Goal: Information Seeking & Learning: Learn about a topic

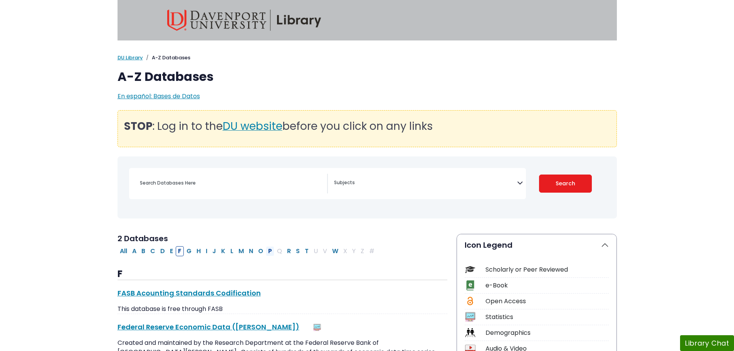
click at [271, 250] on button "P" at bounding box center [270, 251] width 8 height 10
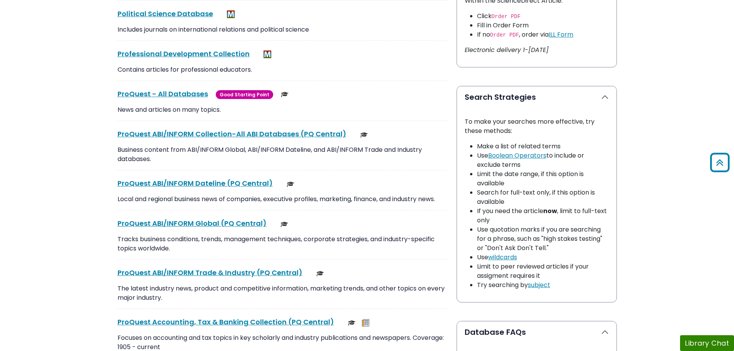
scroll to position [539, 0]
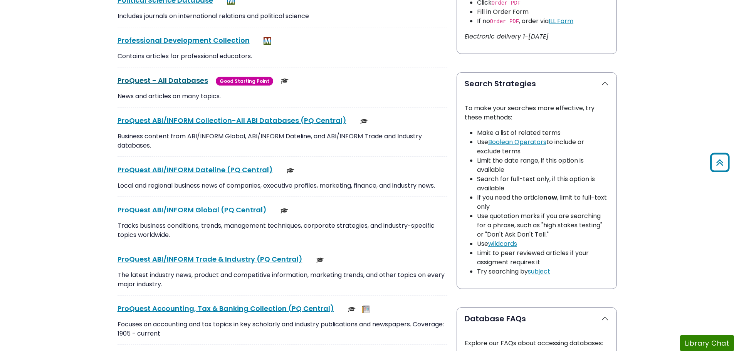
click at [144, 80] on link "ProQuest - All Databases This link opens in a new window" at bounding box center [162, 80] width 90 height 10
click at [185, 122] on link "ProQuest ABI/INFORM Collection-All ABI Databases (PQ Central) This link opens i…" at bounding box center [231, 121] width 229 height 10
click at [189, 210] on link "ProQuest ABI/INFORM Global (PQ Central) This link opens in a new window" at bounding box center [191, 210] width 149 height 10
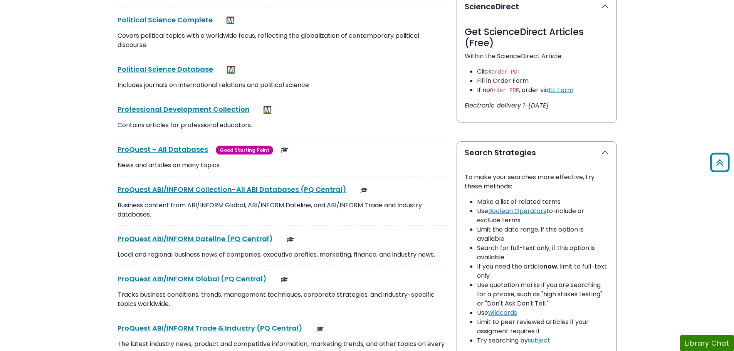
scroll to position [424, 0]
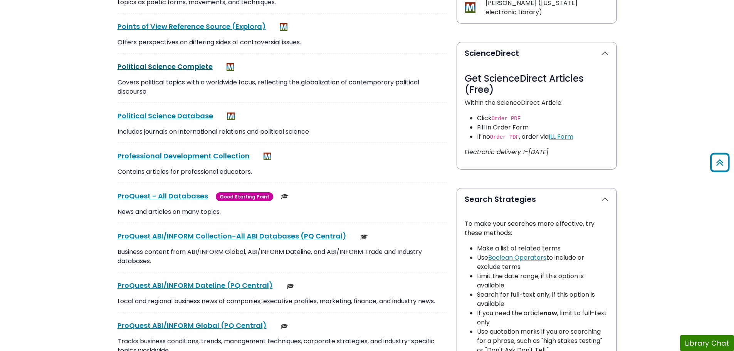
click at [206, 64] on link "Political Science Complete This link opens in a new window" at bounding box center [164, 67] width 95 height 10
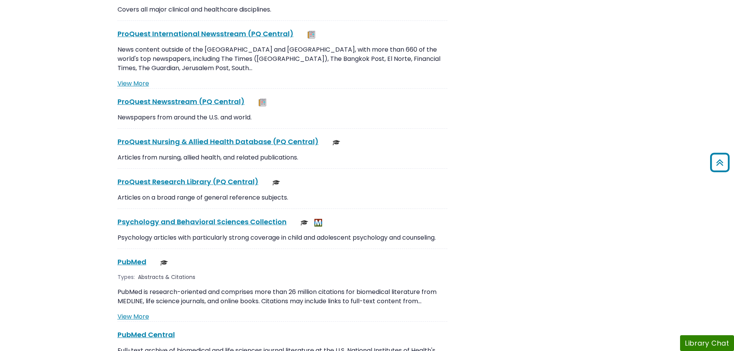
scroll to position [1348, 0]
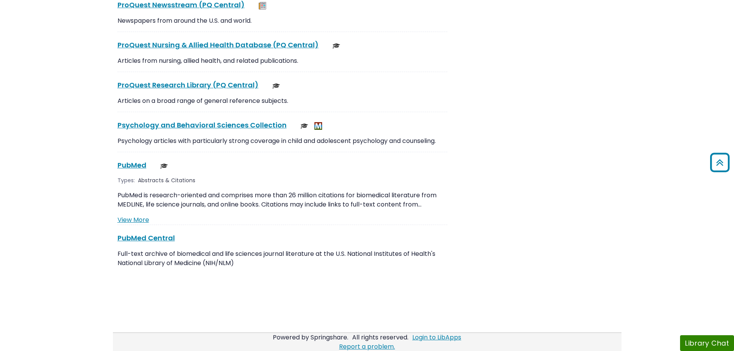
drag, startPoint x: 238, startPoint y: 77, endPoint x: 249, endPoint y: 80, distance: 11.4
click at [249, 80] on div "ProQuest Research Library (PQ Central) This link opens in a new window" at bounding box center [282, 85] width 330 height 10
click at [250, 80] on link "ProQuest Research Library (PQ Central) This link opens in a new window" at bounding box center [187, 85] width 141 height 10
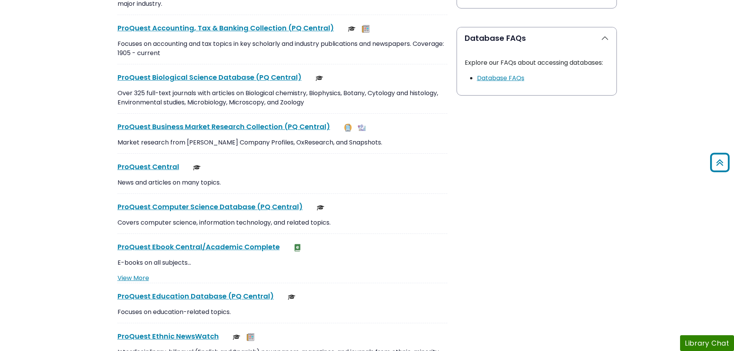
scroll to position [886, 0]
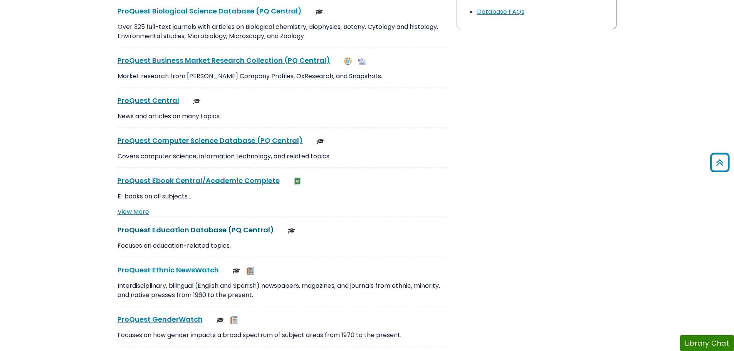
click at [189, 226] on link "ProQuest Education Database (PQ Central) This link opens in a new window" at bounding box center [195, 230] width 156 height 10
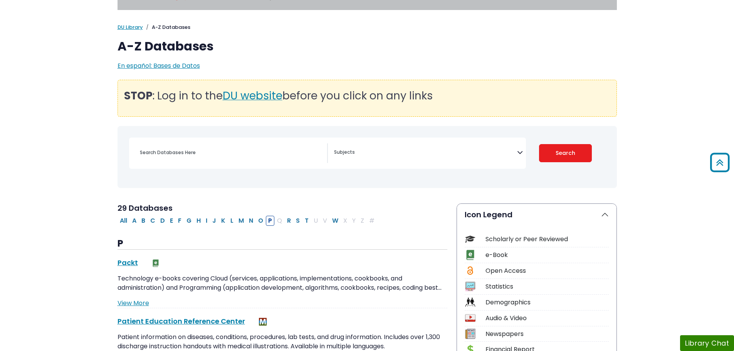
scroll to position [0, 0]
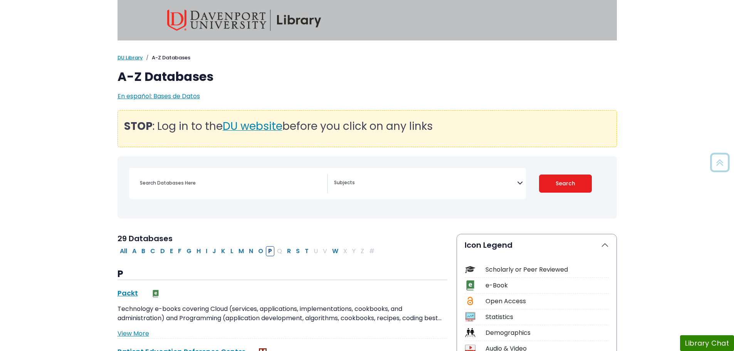
click at [383, 191] on span "Search filters" at bounding box center [425, 184] width 183 height 20
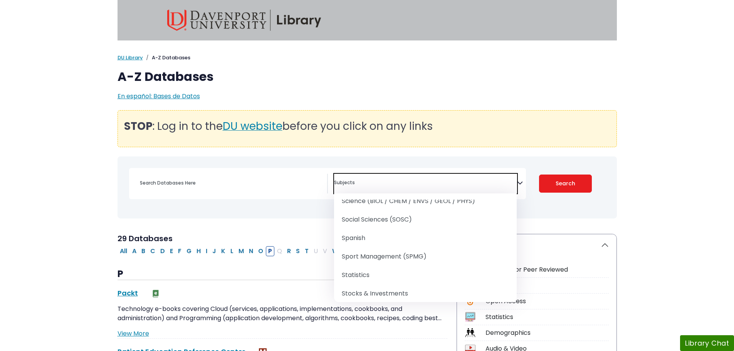
scroll to position [963, 0]
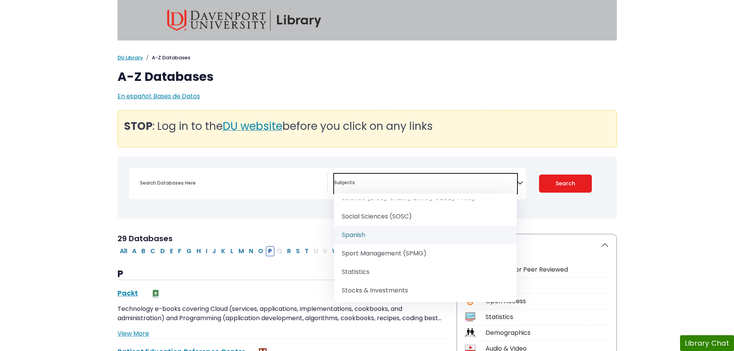
select select "219086"
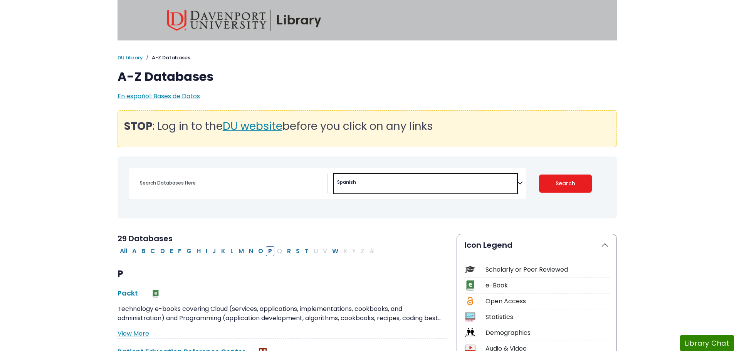
scroll to position [531, 0]
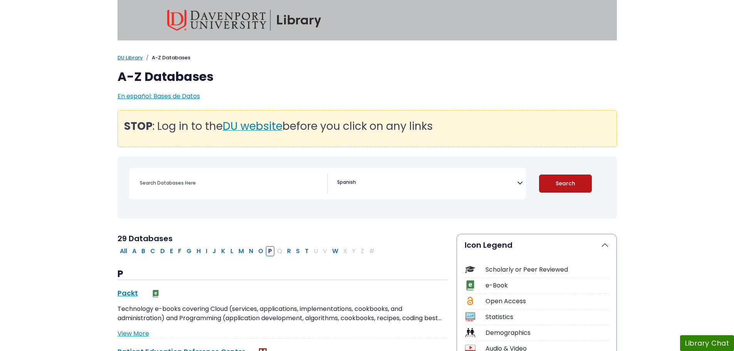
click at [586, 188] on button "Search" at bounding box center [565, 183] width 53 height 18
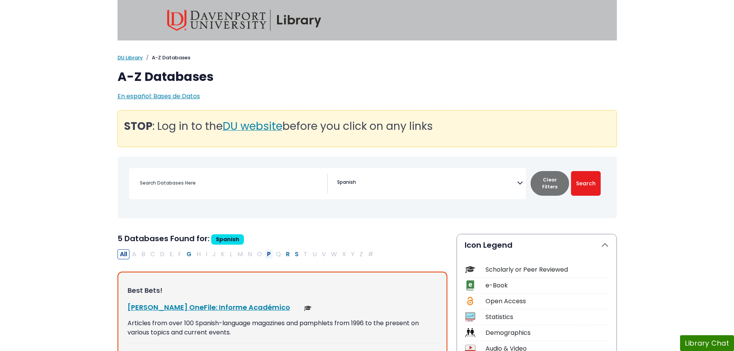
click at [268, 253] on button "P" at bounding box center [269, 254] width 8 height 10
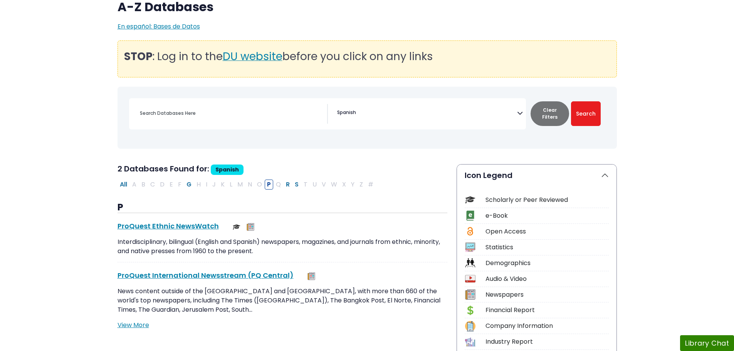
scroll to position [154, 0]
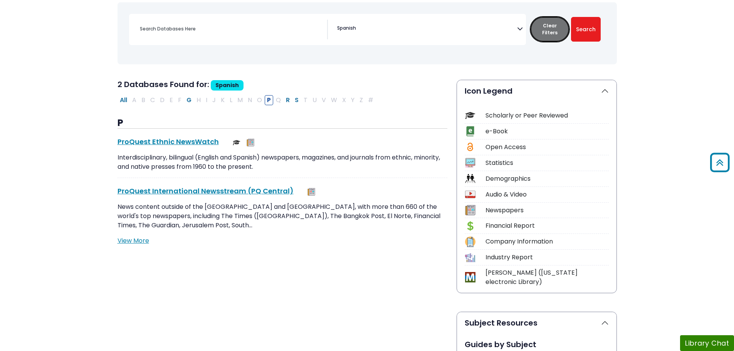
click at [561, 30] on button "Clear Filters" at bounding box center [549, 29] width 39 height 25
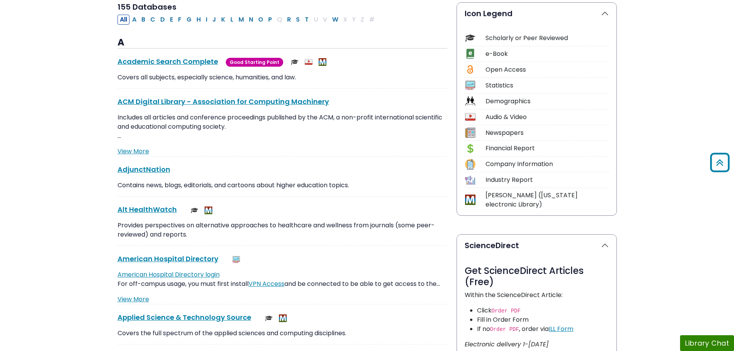
scroll to position [154, 0]
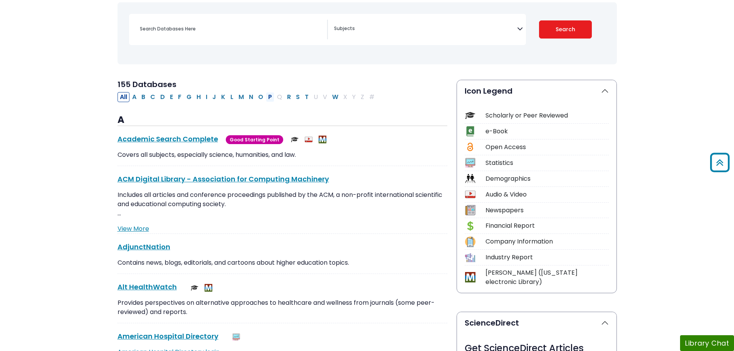
click at [270, 96] on button "P" at bounding box center [270, 97] width 8 height 10
select select "Database Subject Filter"
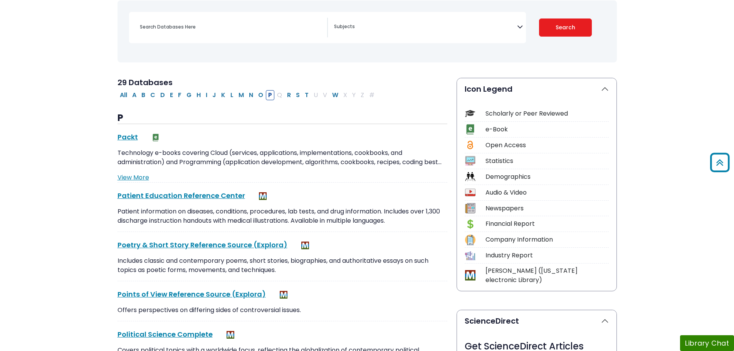
scroll to position [77, 0]
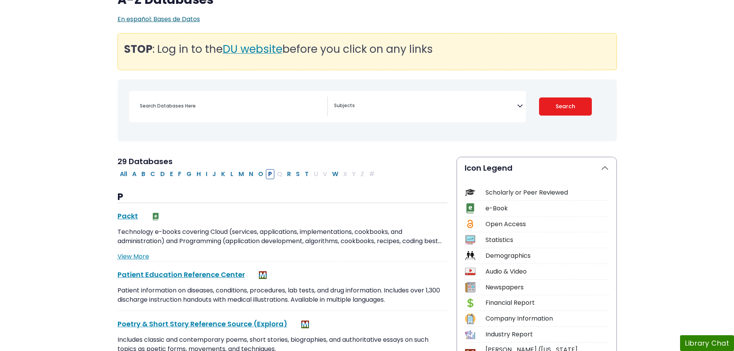
click at [157, 17] on span "En español: Bases de Datos" at bounding box center [158, 19] width 82 height 9
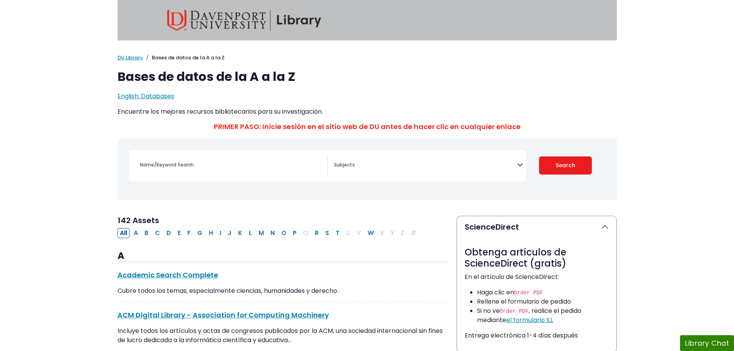
select select "Database Subject Filter"
click at [139, 97] on span "English: Databases" at bounding box center [145, 96] width 57 height 9
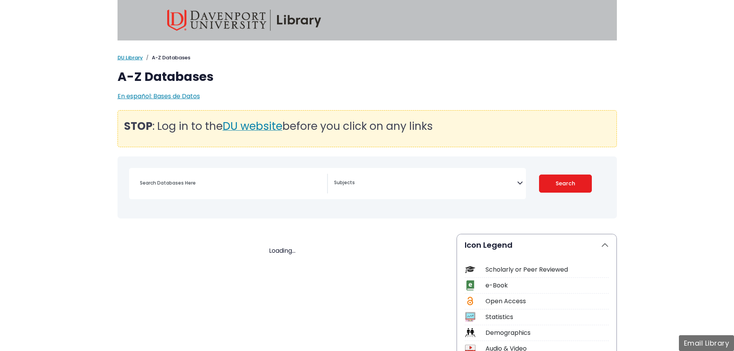
select select "Database Subject Filter"
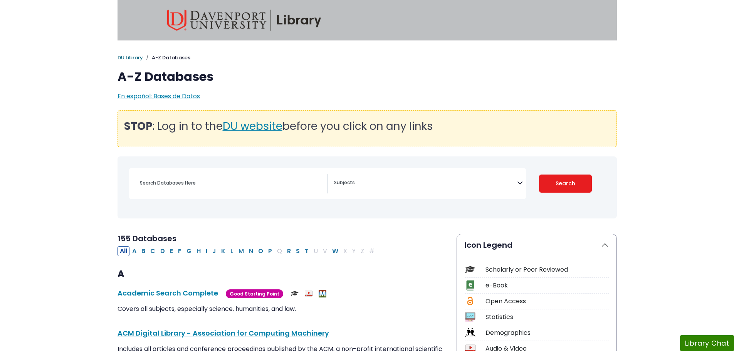
click at [136, 56] on link "DU Library" at bounding box center [129, 57] width 25 height 7
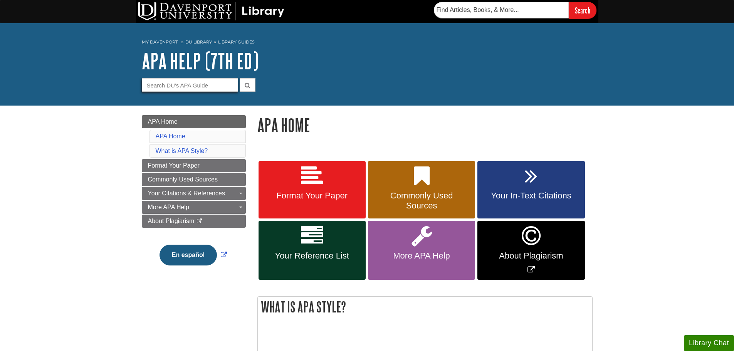
click at [210, 86] on input "Guide Search Terms" at bounding box center [190, 84] width 96 height 13
type input "table of contents"
click at [240, 78] on button "submit" at bounding box center [248, 84] width 16 height 13
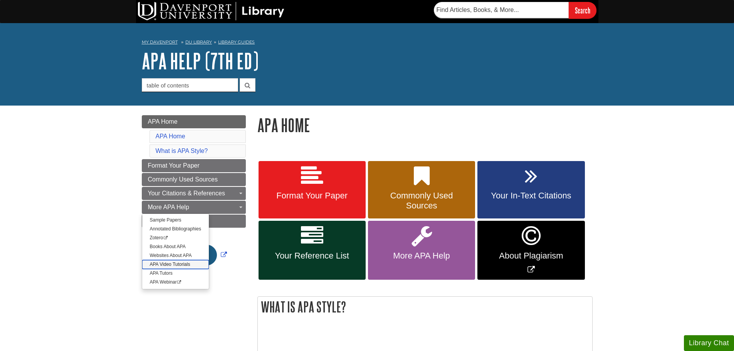
click at [160, 264] on link "APA Video Tutorials" at bounding box center [175, 264] width 67 height 9
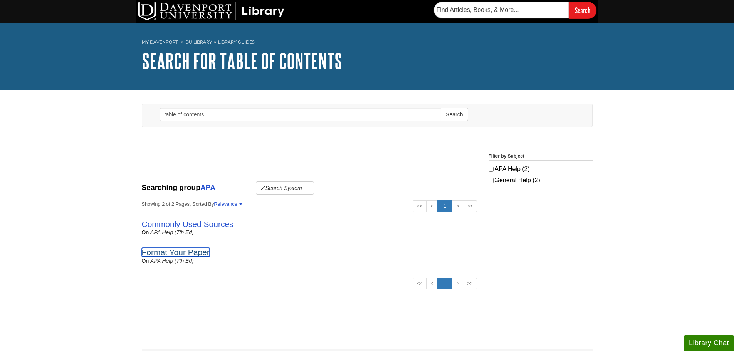
click at [183, 253] on link "Format Your Paper" at bounding box center [176, 252] width 68 height 9
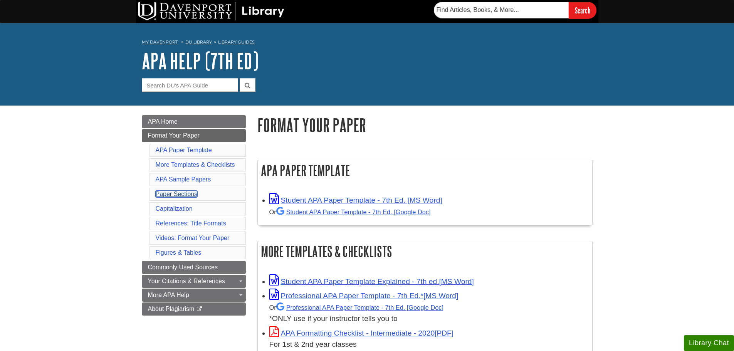
click at [165, 195] on link "Paper Sections" at bounding box center [177, 194] width 42 height 7
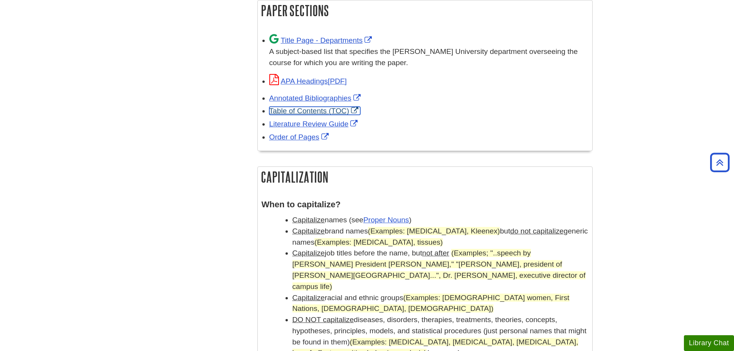
click at [343, 111] on link "Table of Contents (TOC)" at bounding box center [314, 111] width 91 height 8
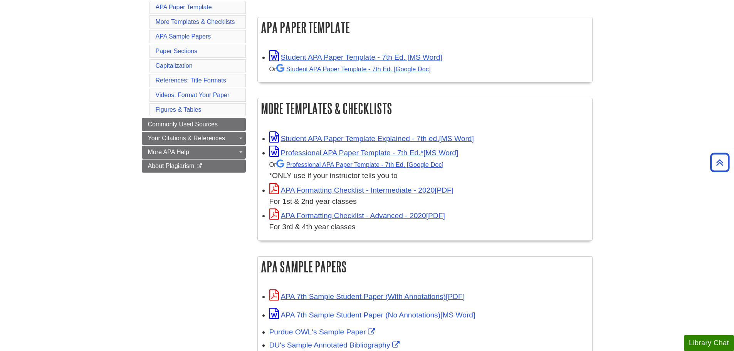
scroll to position [104, 0]
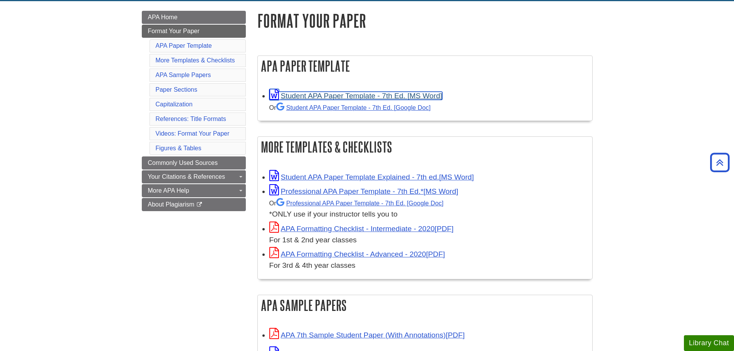
click at [441, 94] on link "Student APA Paper Template - 7th Ed. [MS Word]" at bounding box center [355, 96] width 173 height 8
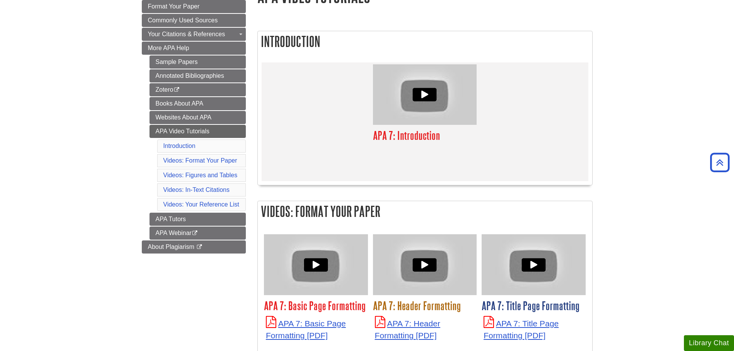
scroll to position [116, 0]
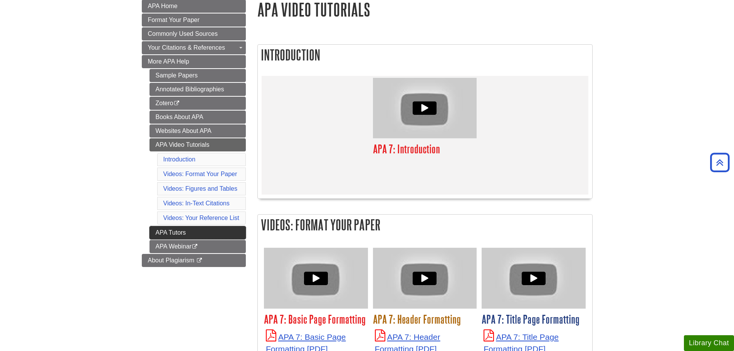
click at [241, 229] on link "APA Tutors" at bounding box center [197, 232] width 96 height 13
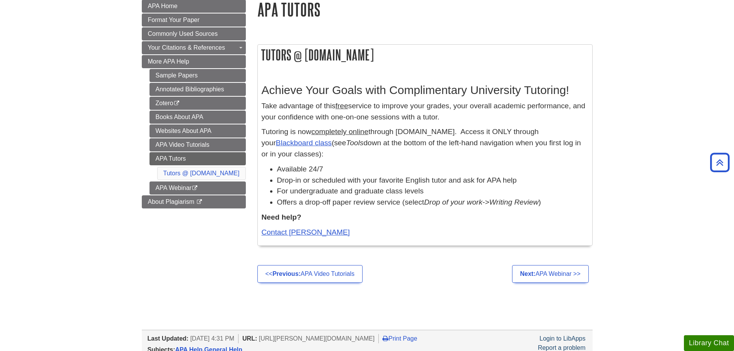
scroll to position [77, 0]
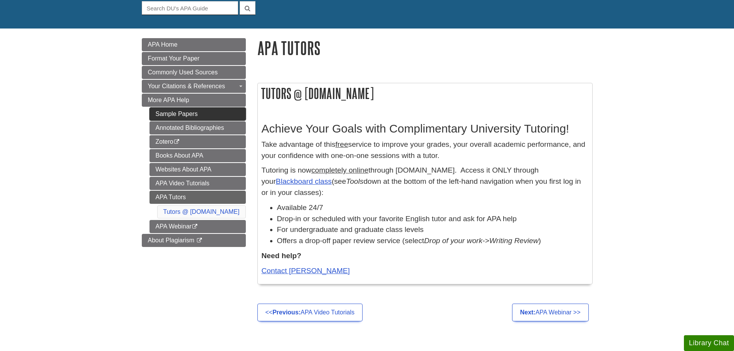
click at [154, 109] on link "Sample Papers" at bounding box center [197, 113] width 96 height 13
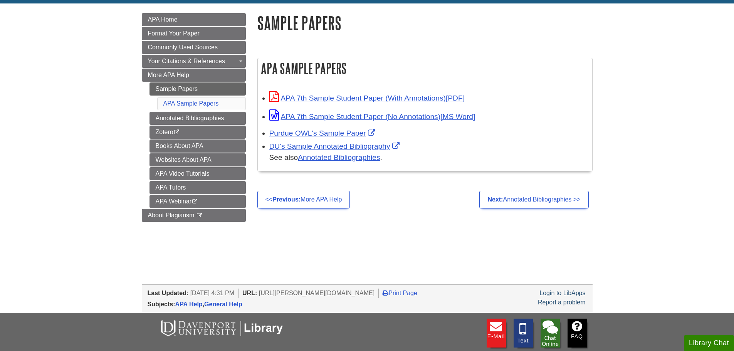
scroll to position [116, 0]
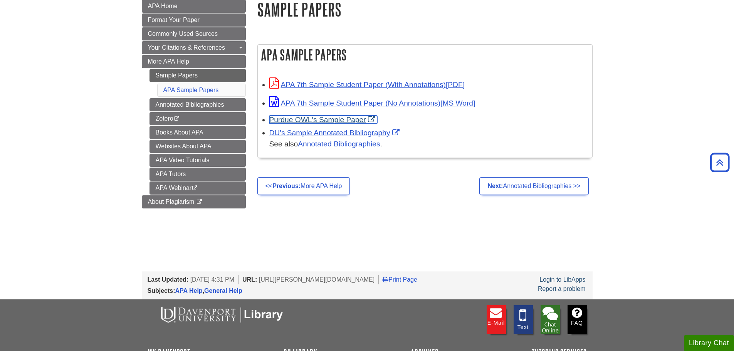
click at [335, 120] on link "Purdue OWL's Sample Paper" at bounding box center [323, 120] width 108 height 8
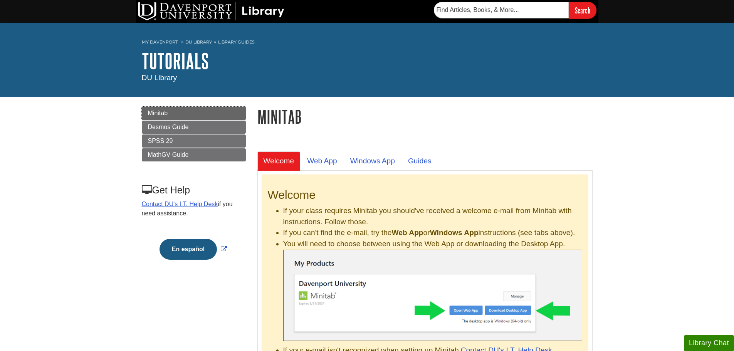
click at [161, 112] on span "Minitab" at bounding box center [158, 113] width 20 height 7
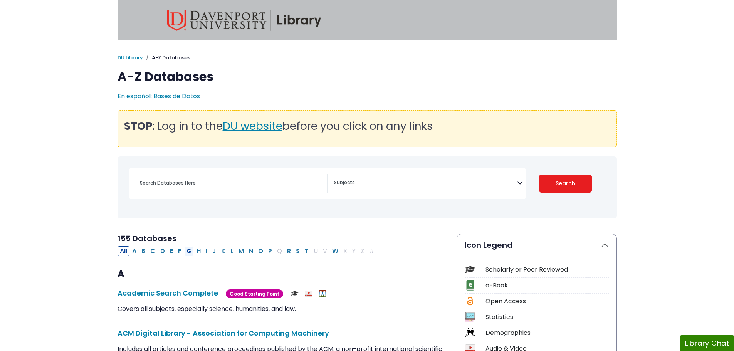
click at [187, 251] on button "G" at bounding box center [189, 251] width 10 height 10
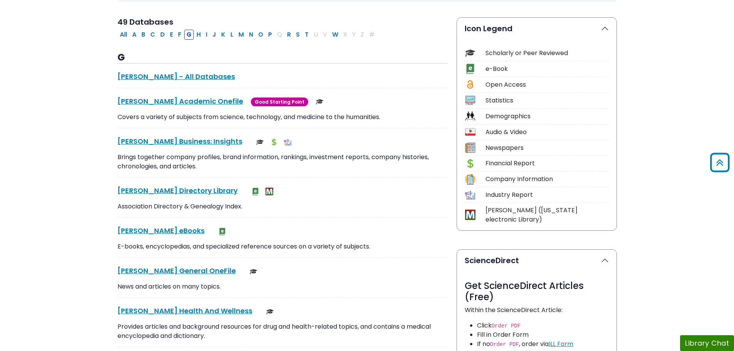
scroll to position [231, 0]
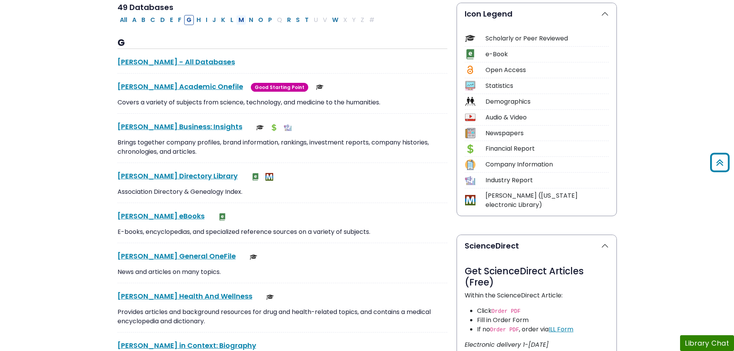
click at [242, 19] on button "M" at bounding box center [241, 20] width 10 height 10
select select "Database Subject Filter"
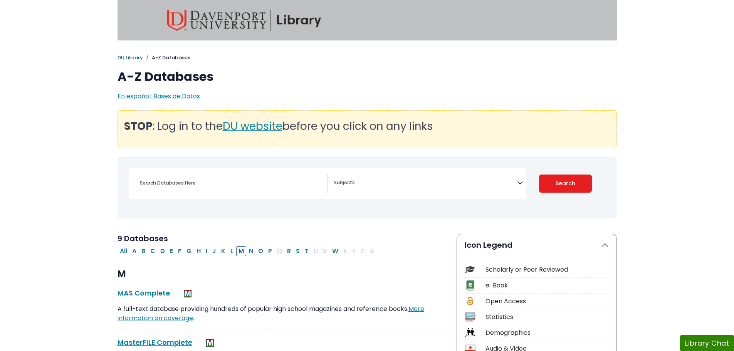
click at [122, 59] on link "DU Library" at bounding box center [129, 57] width 25 height 7
